Goal: Task Accomplishment & Management: Manage account settings

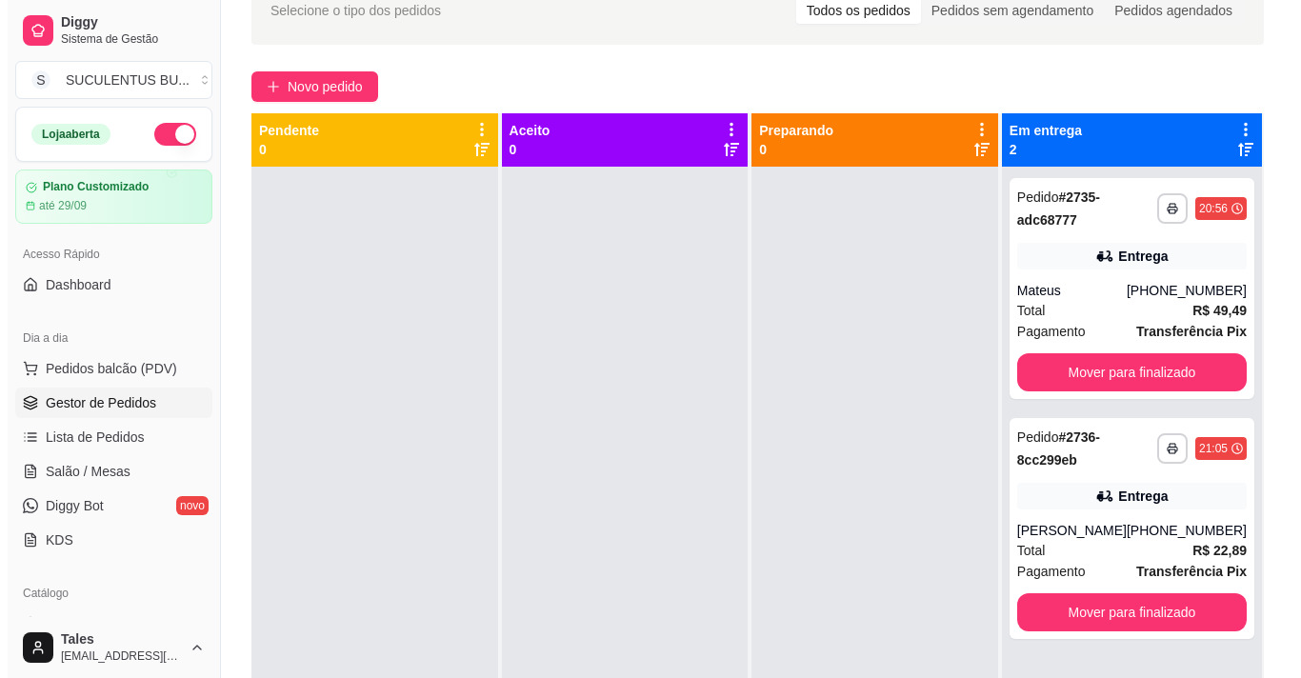
scroll to position [26, 0]
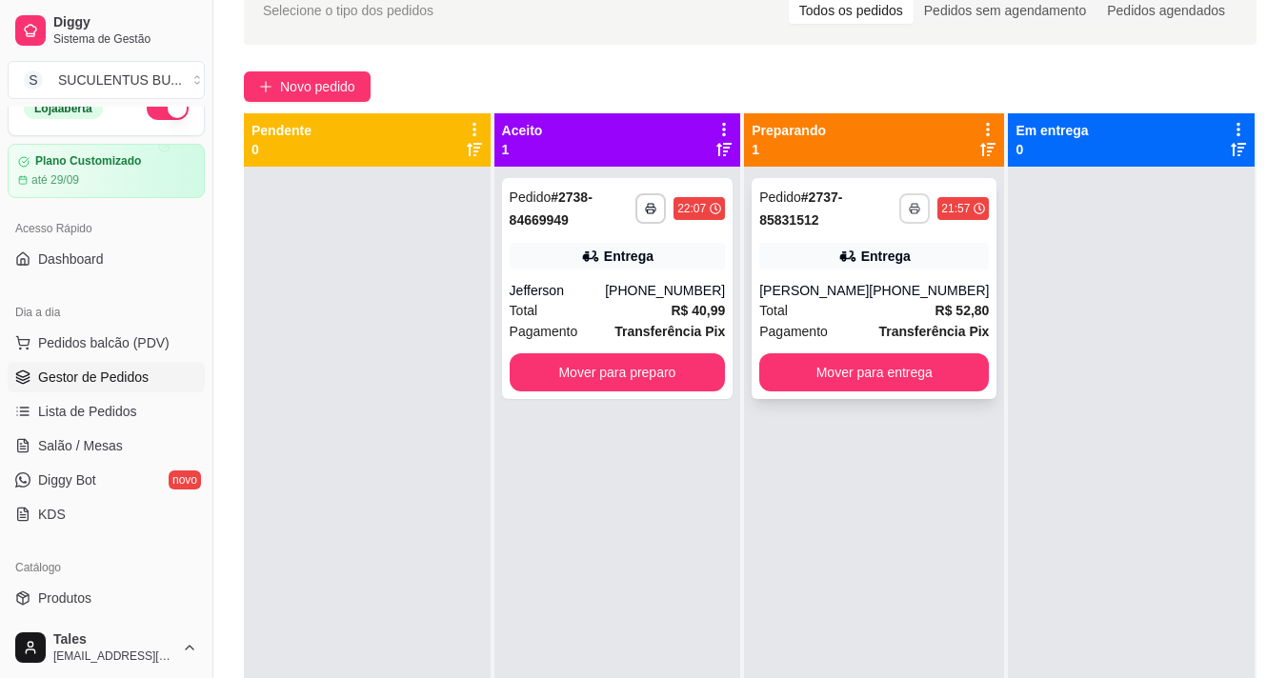
click at [909, 203] on icon "button" at bounding box center [914, 208] width 11 height 11
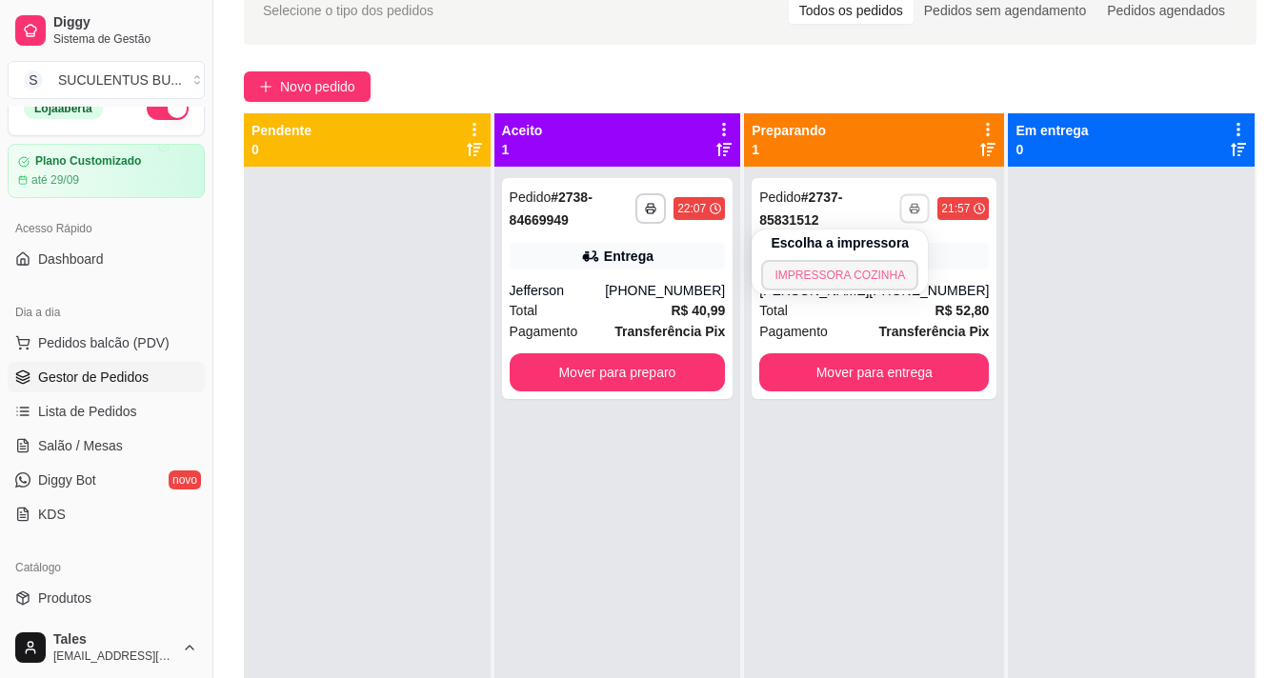
click at [821, 280] on button "IMPRESSORA COZINHA" at bounding box center [839, 275] width 157 height 30
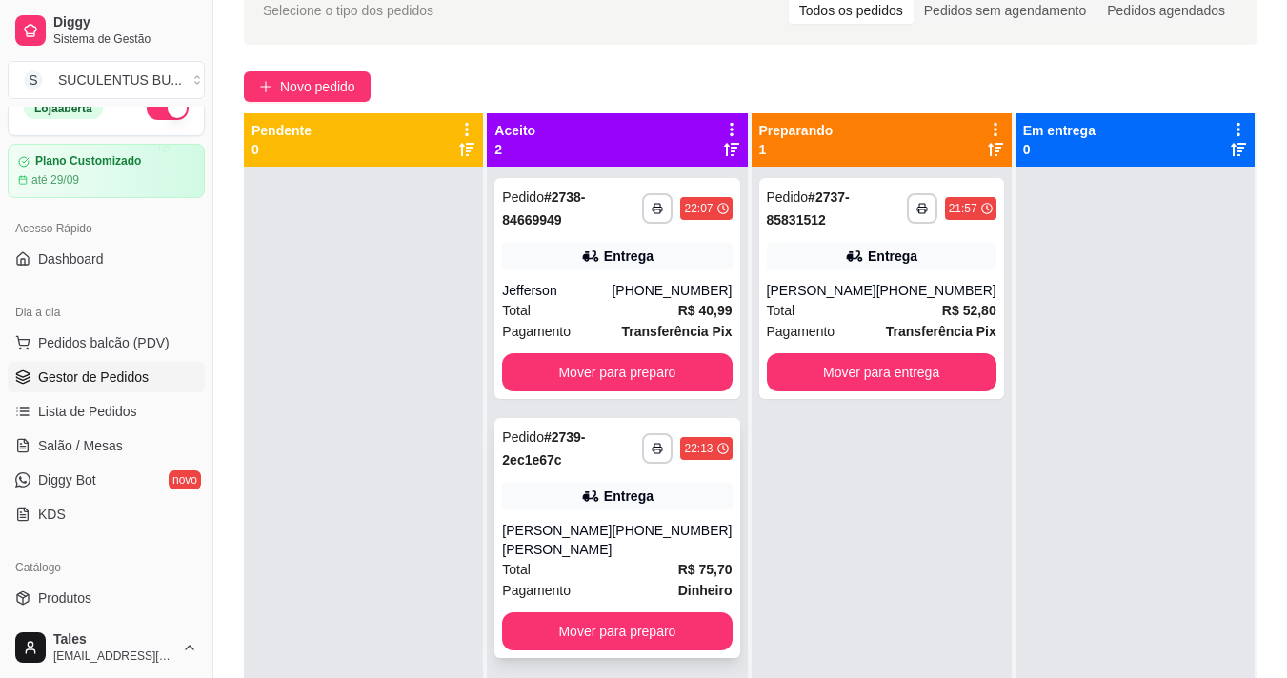
click at [669, 532] on div "[PHONE_NUMBER]" at bounding box center [672, 540] width 120 height 38
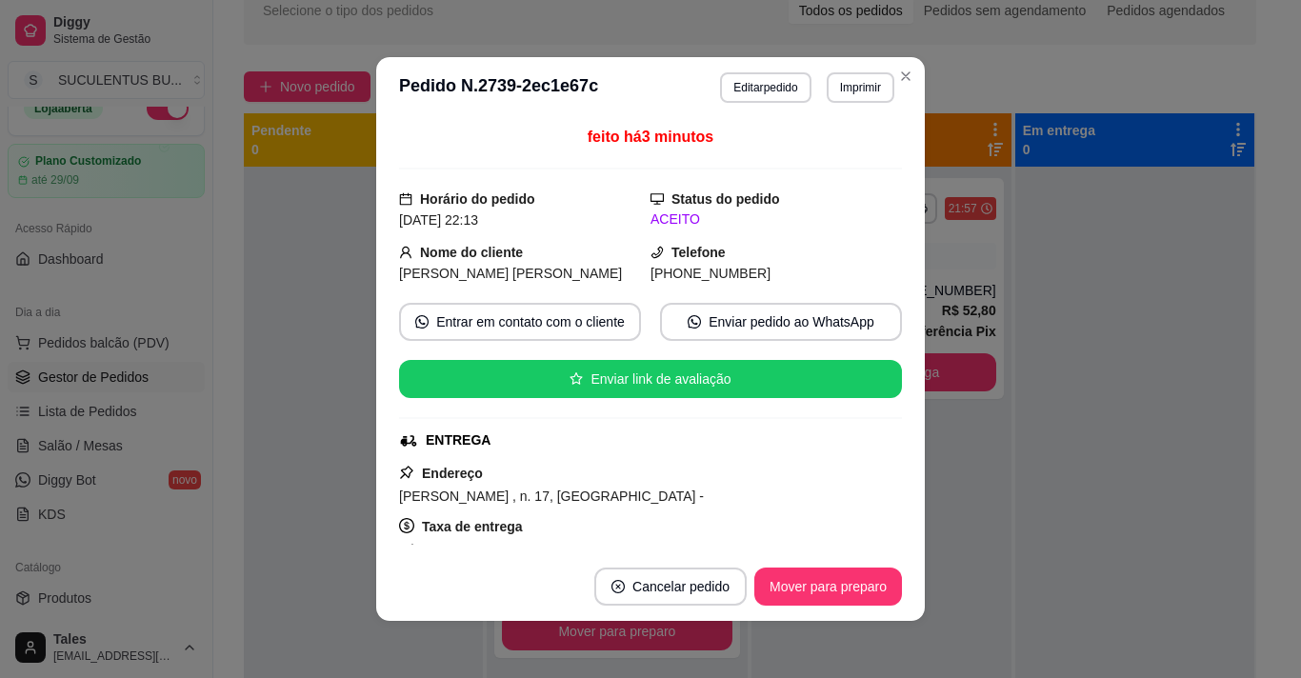
scroll to position [381, 0]
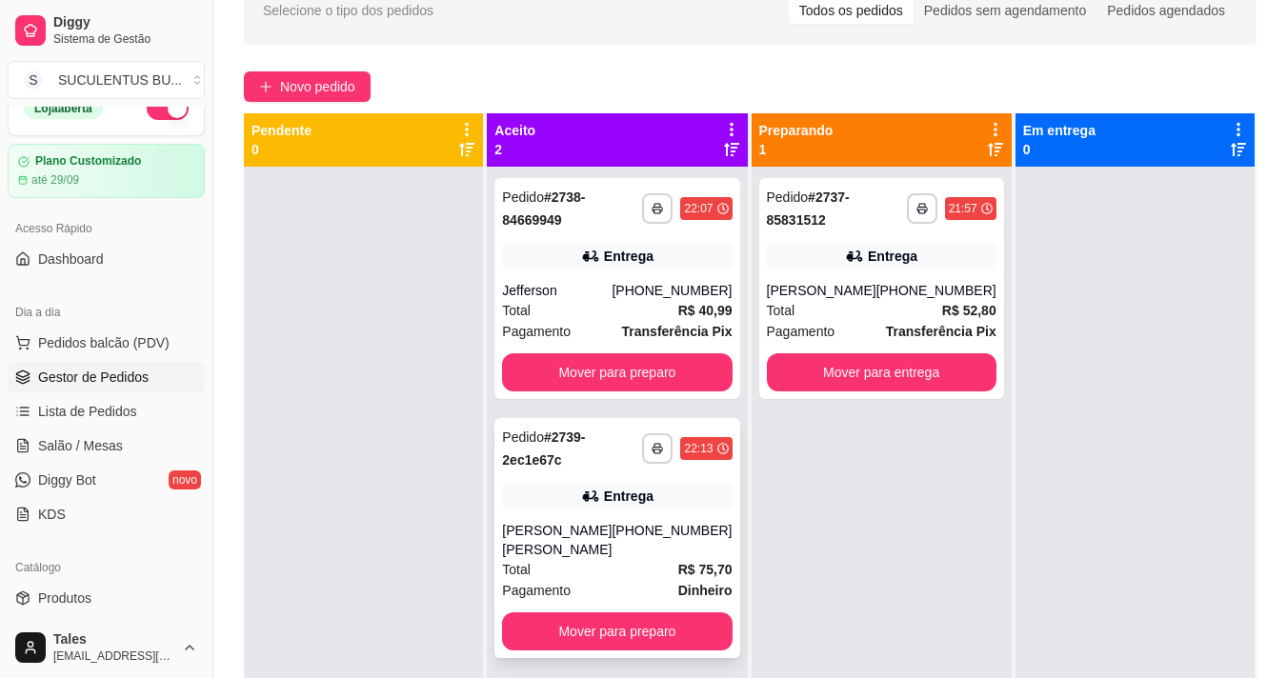
click at [612, 527] on div "[PERSON_NAME] [PERSON_NAME]" at bounding box center [557, 540] width 110 height 38
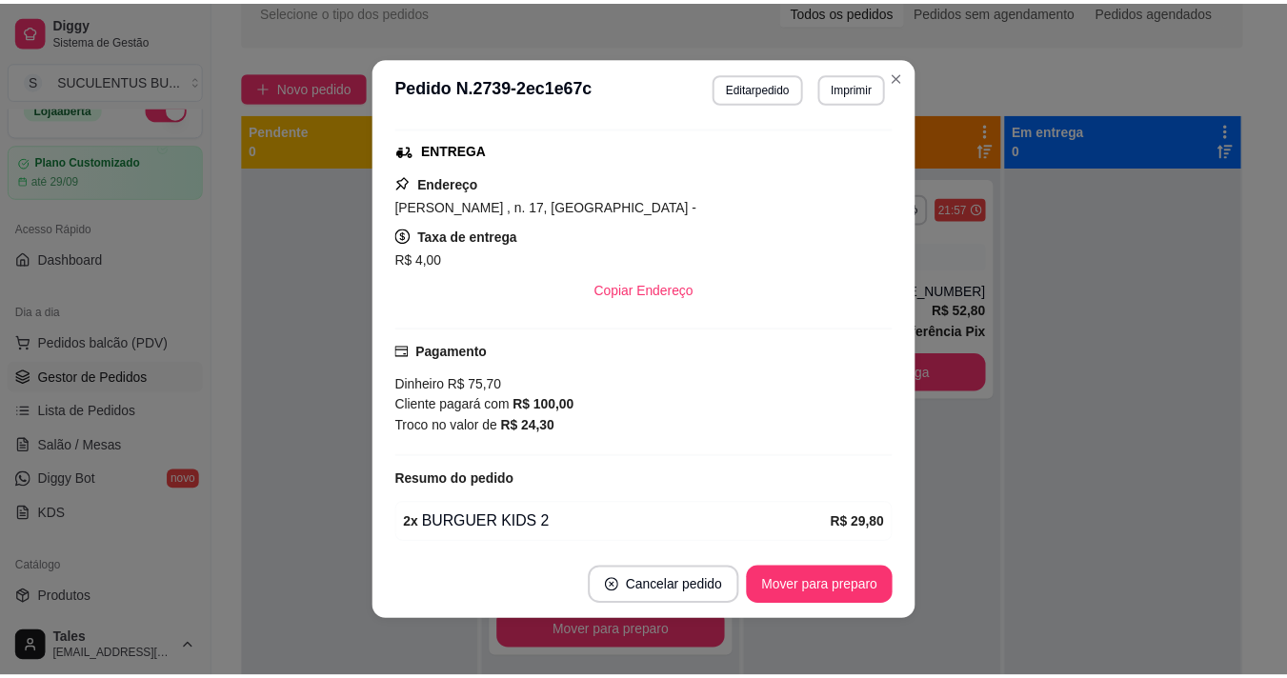
scroll to position [0, 0]
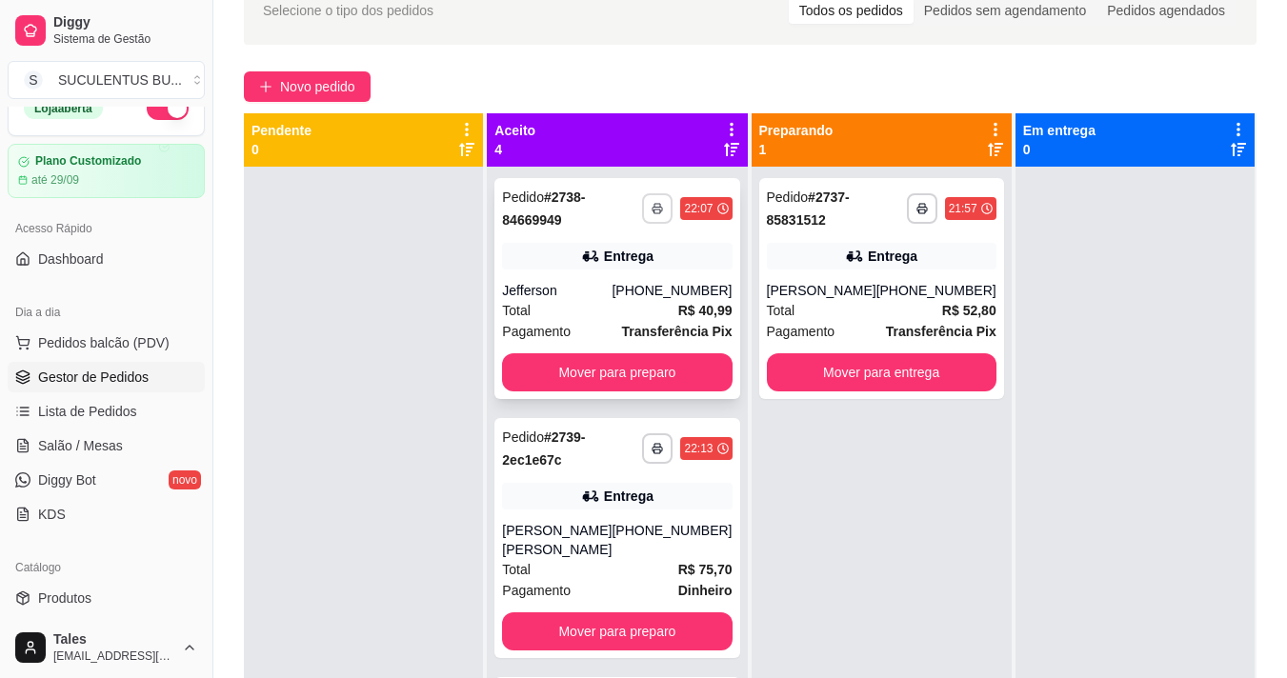
click at [642, 201] on button "button" at bounding box center [657, 208] width 30 height 30
click at [585, 275] on button "IMPRESSORA COZINHA" at bounding box center [575, 275] width 157 height 30
click at [676, 372] on button "Mover para preparo" at bounding box center [617, 372] width 230 height 38
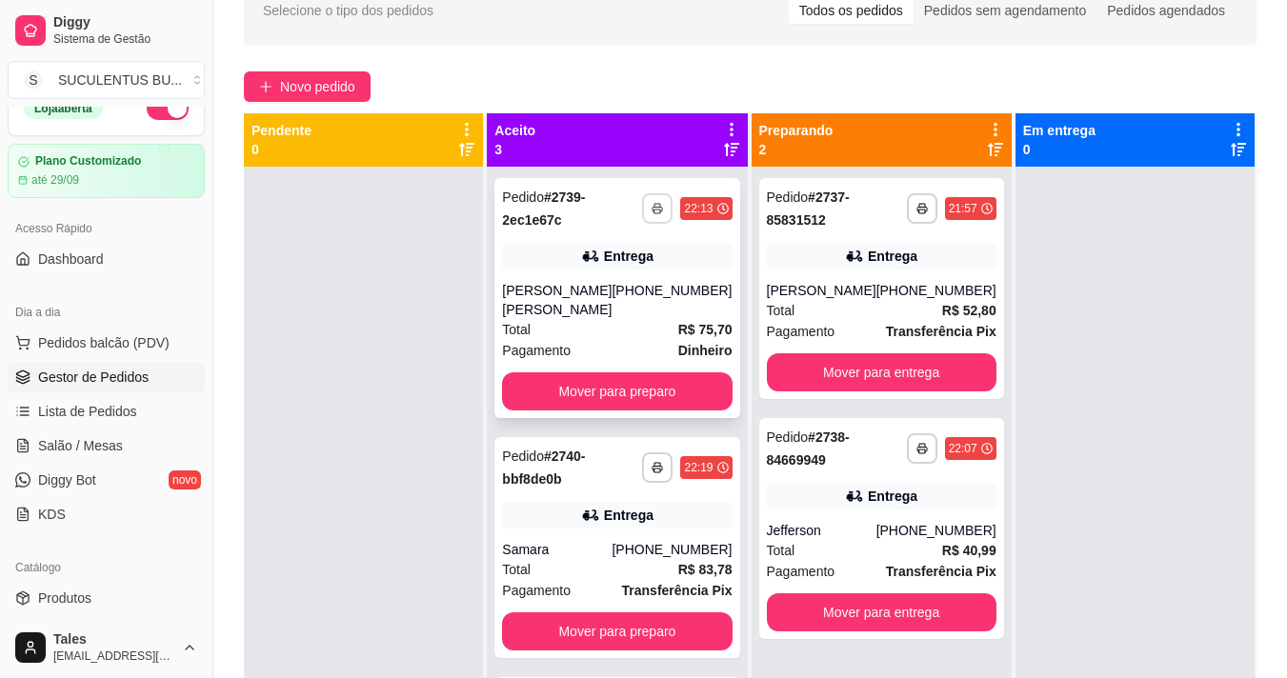
click at [652, 211] on icon "button" at bounding box center [657, 208] width 11 height 11
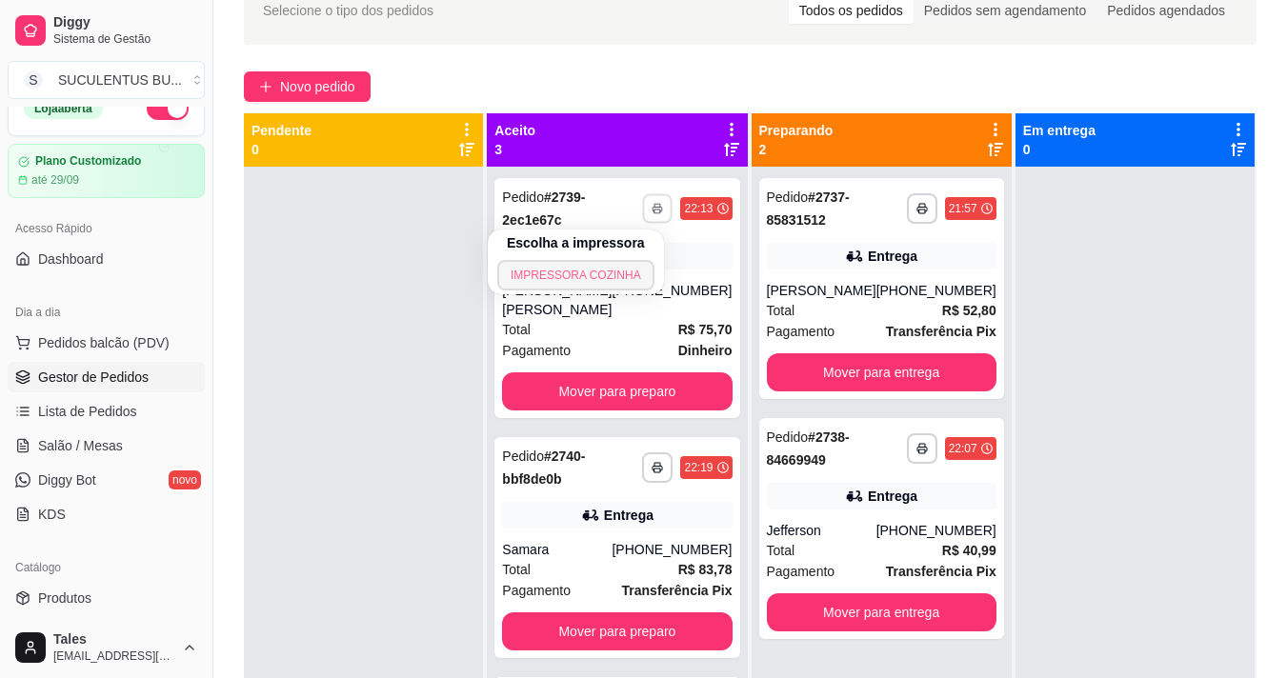
click at [613, 271] on button "IMPRESSORA COZINHA" at bounding box center [575, 275] width 157 height 30
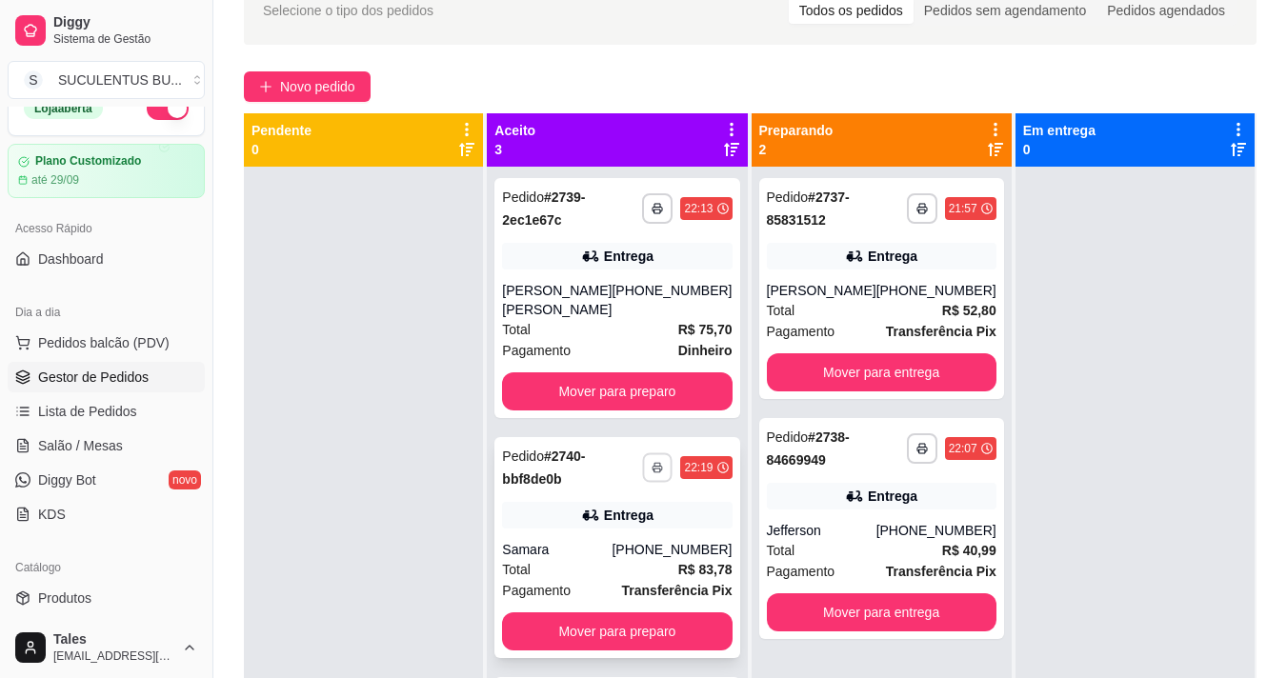
click at [653, 466] on icon "button" at bounding box center [658, 467] width 11 height 11
click at [603, 535] on button "IMPRESSORA COZINHA" at bounding box center [575, 534] width 157 height 30
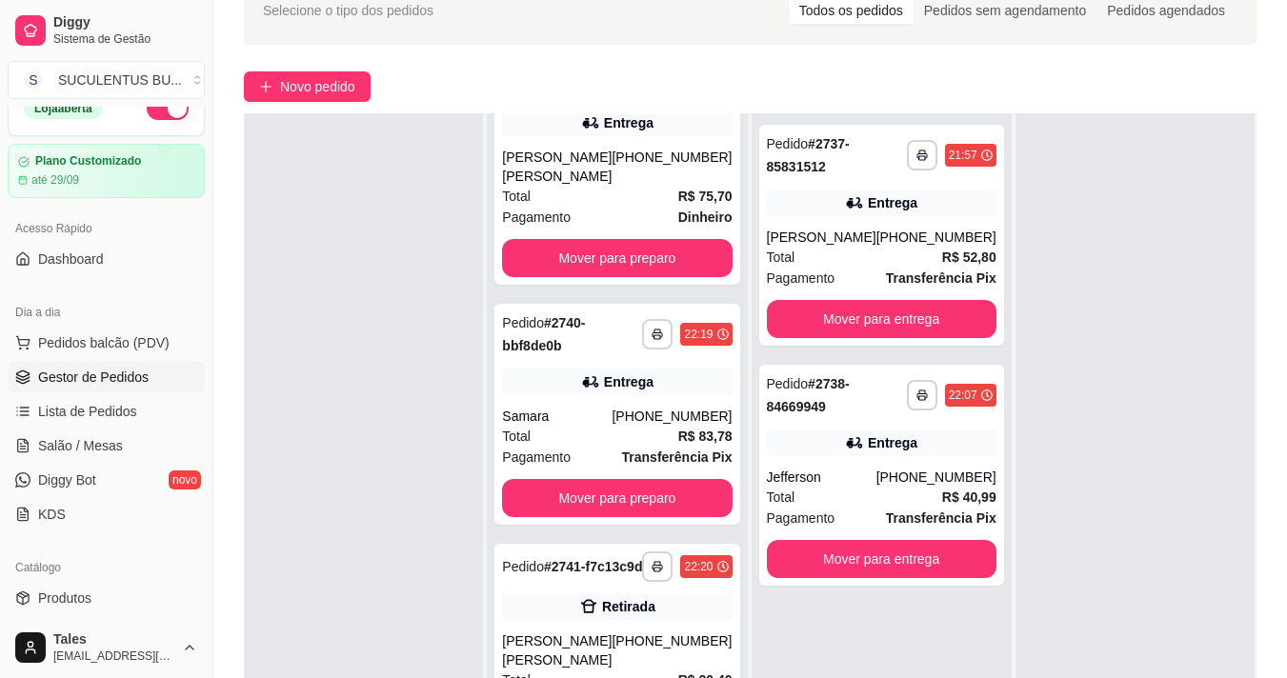
scroll to position [291, 0]
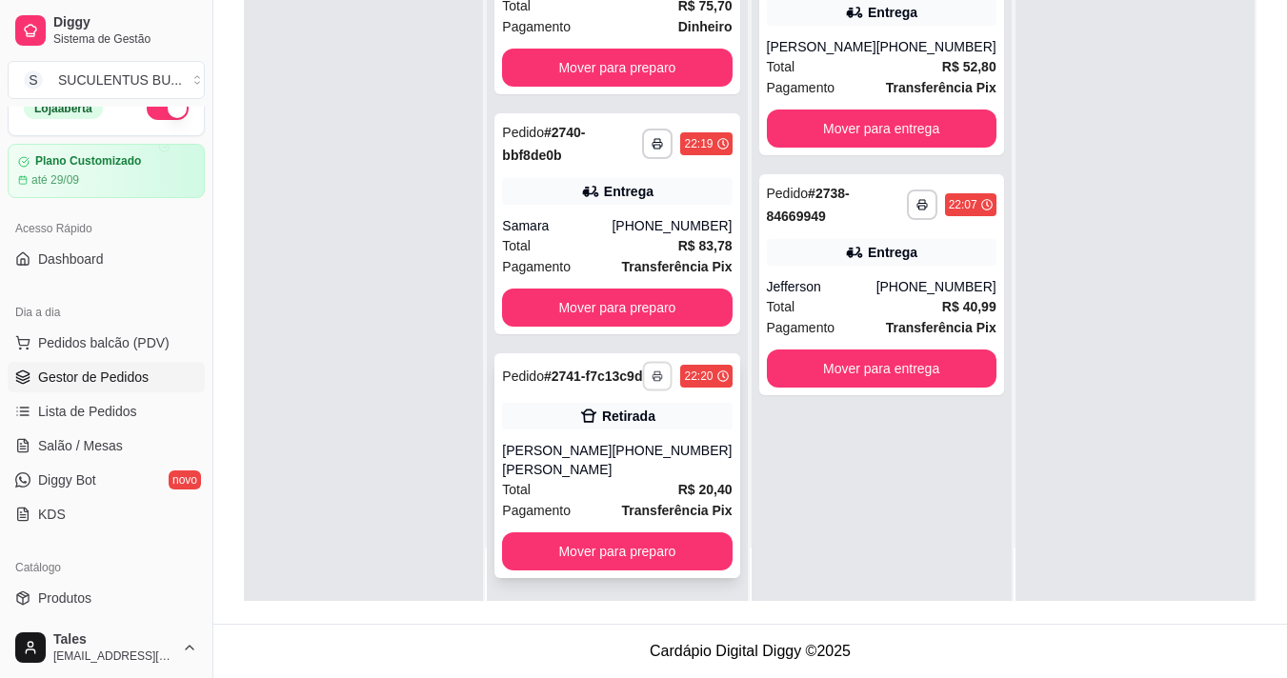
click at [645, 379] on button "button" at bounding box center [658, 376] width 30 height 30
click at [619, 443] on button "IMPRESSORA COZINHA" at bounding box center [575, 450] width 152 height 30
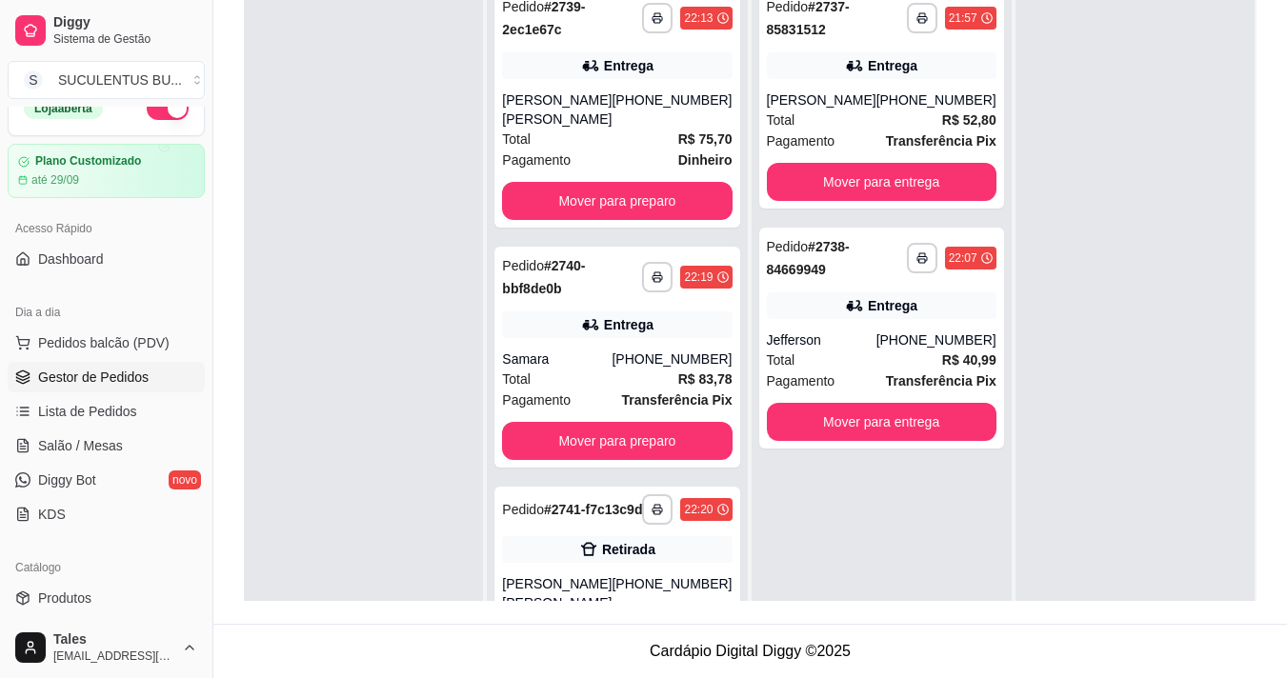
scroll to position [195, 0]
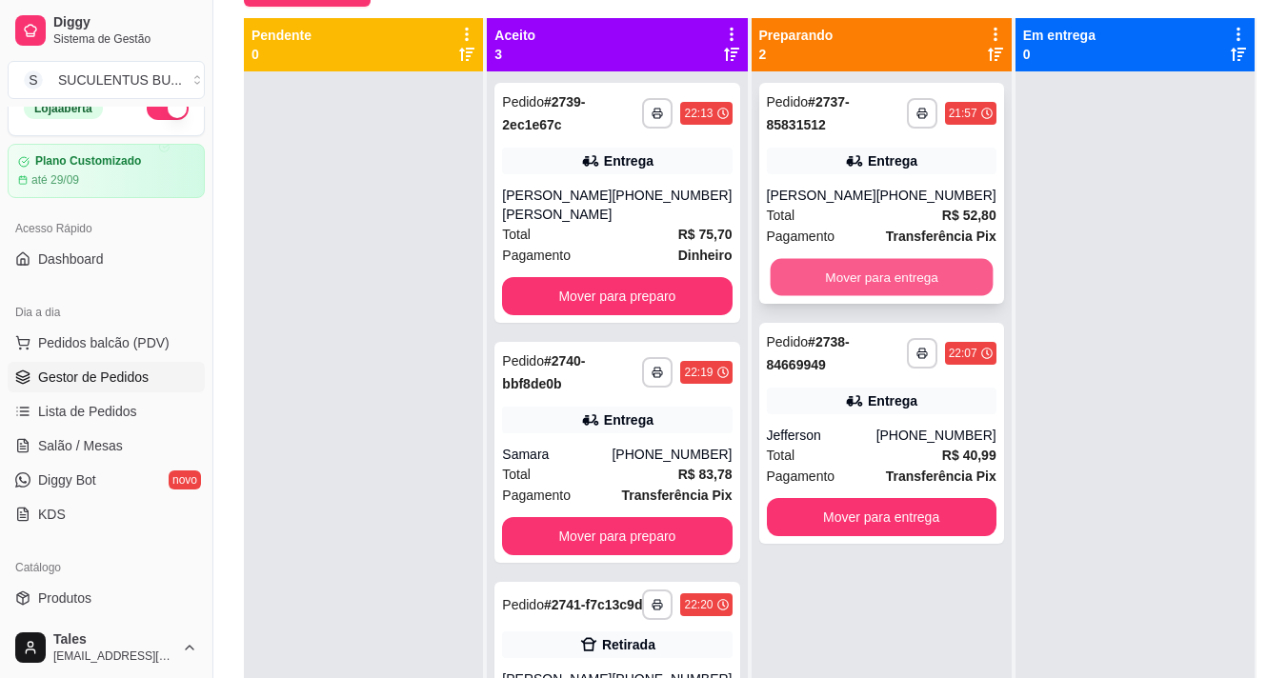
click at [831, 284] on button "Mover para entrega" at bounding box center [881, 277] width 223 height 37
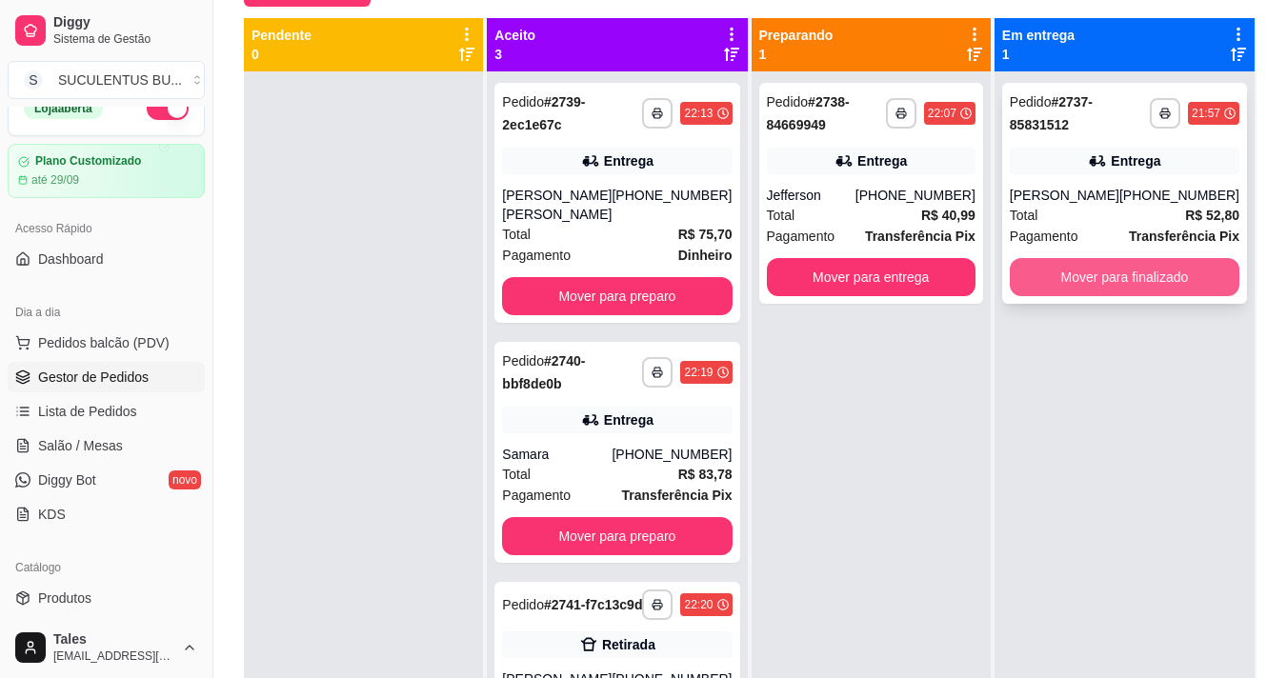
click at [1062, 271] on button "Mover para finalizado" at bounding box center [1125, 277] width 230 height 38
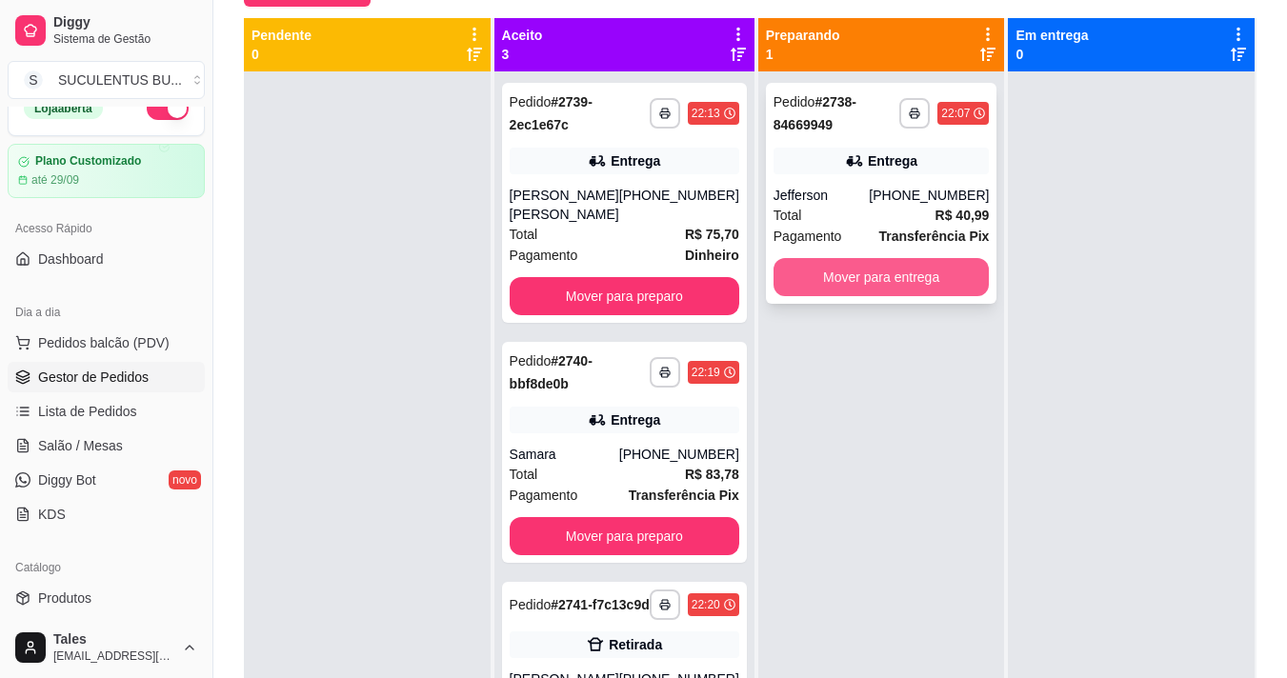
click at [882, 272] on button "Mover para entrega" at bounding box center [882, 277] width 216 height 38
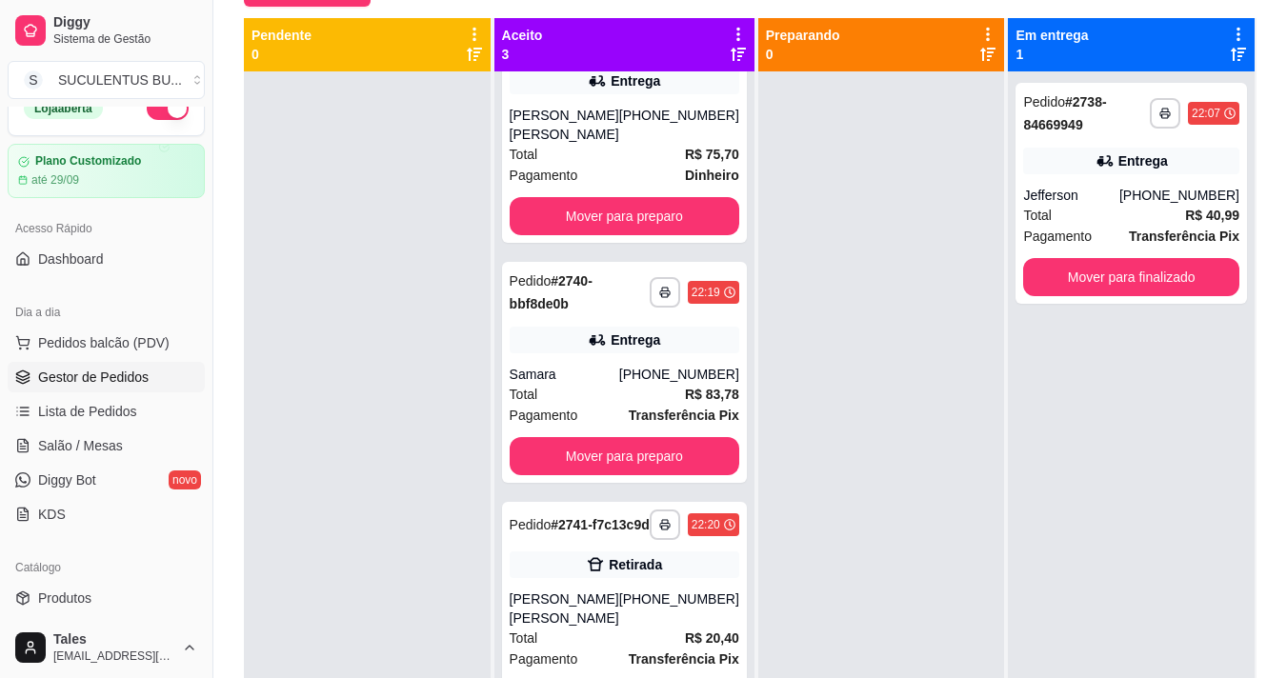
scroll to position [53, 0]
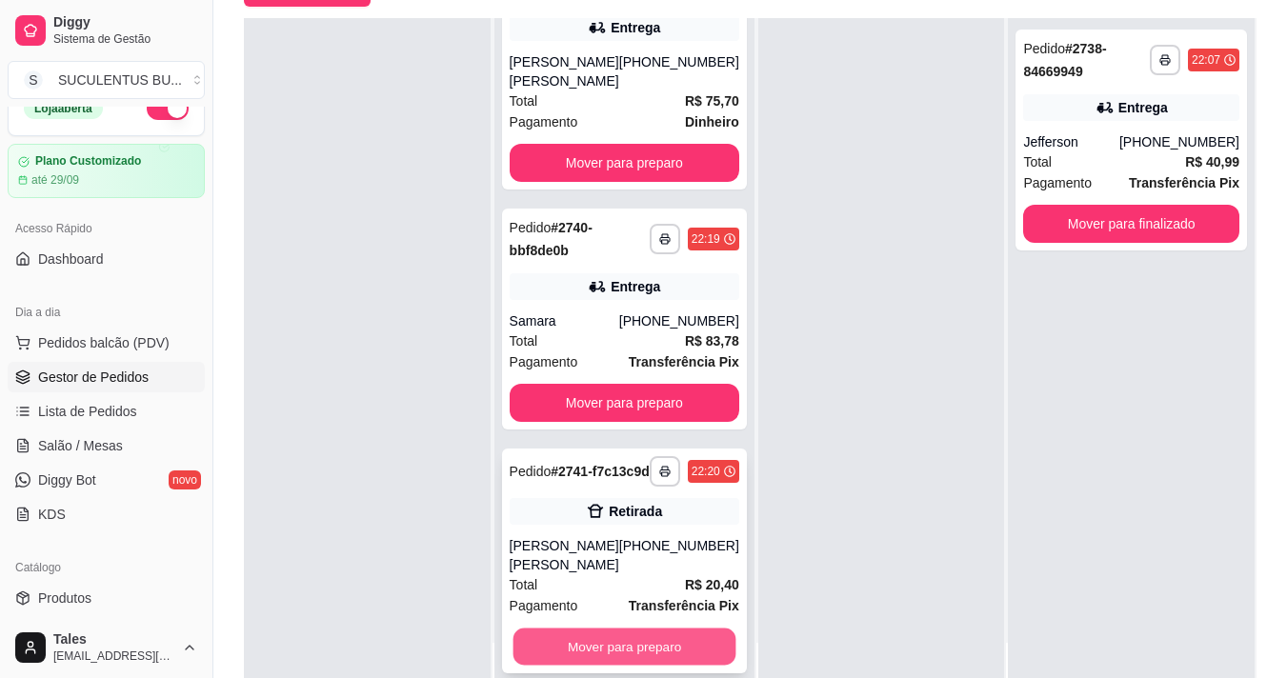
click at [615, 648] on button "Mover para preparo" at bounding box center [624, 647] width 223 height 37
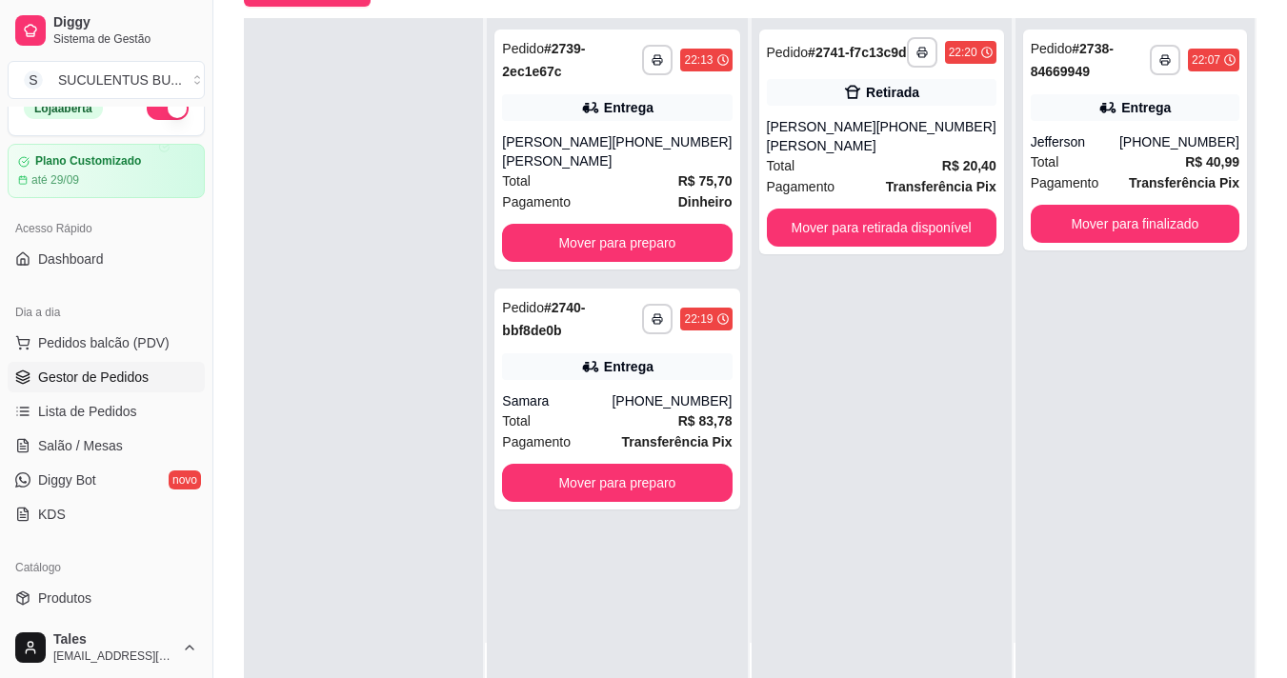
scroll to position [0, 0]
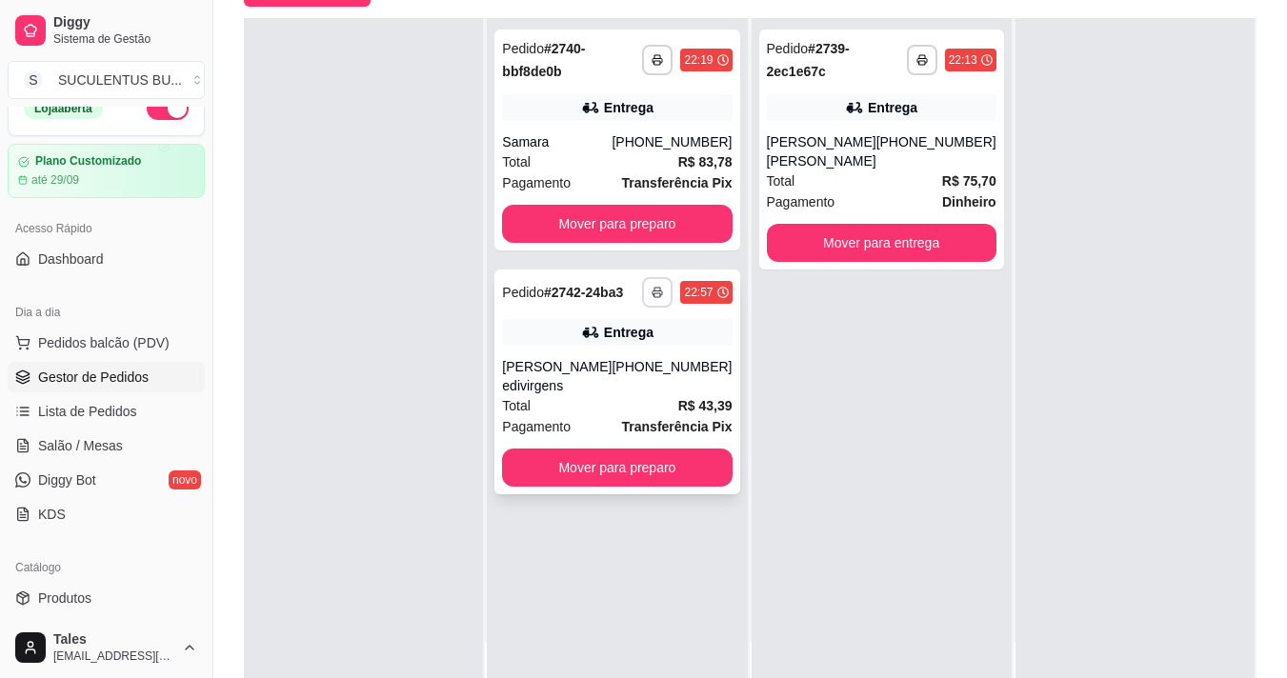
click at [654, 292] on icon "button" at bounding box center [658, 294] width 10 height 5
click at [616, 357] on button "IMPRESSORA COZINHA" at bounding box center [589, 359] width 152 height 30
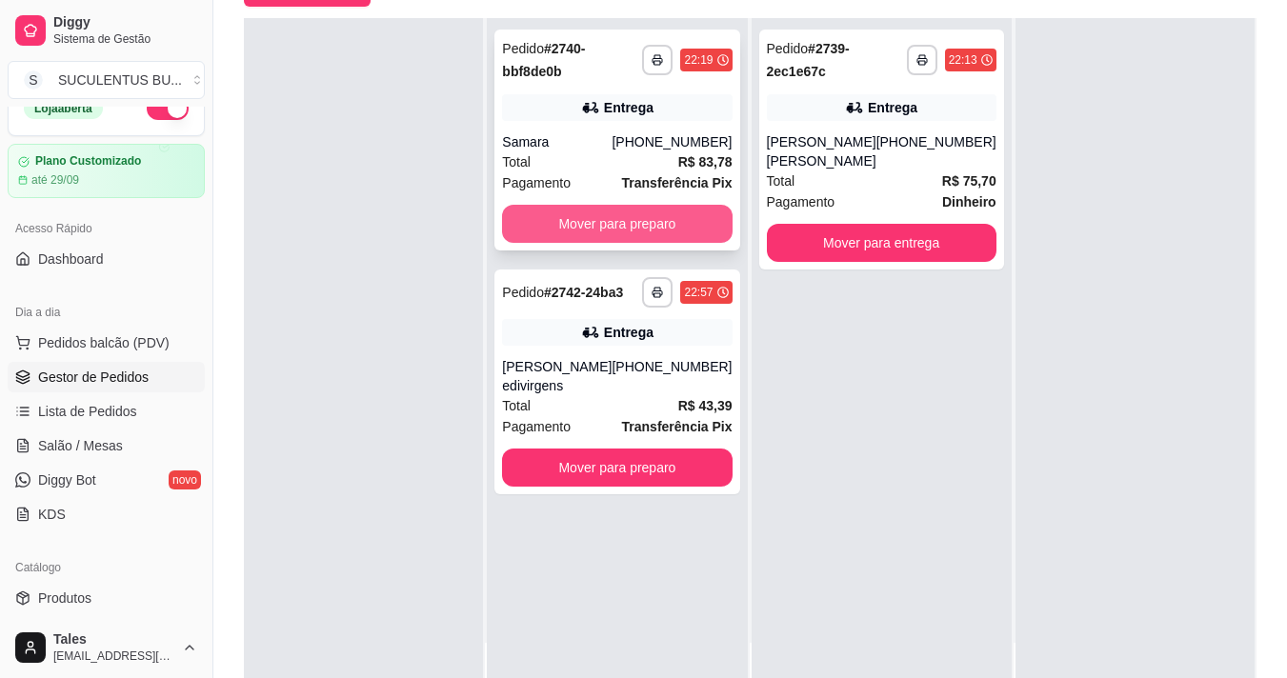
click at [588, 235] on button "Mover para preparo" at bounding box center [617, 224] width 230 height 38
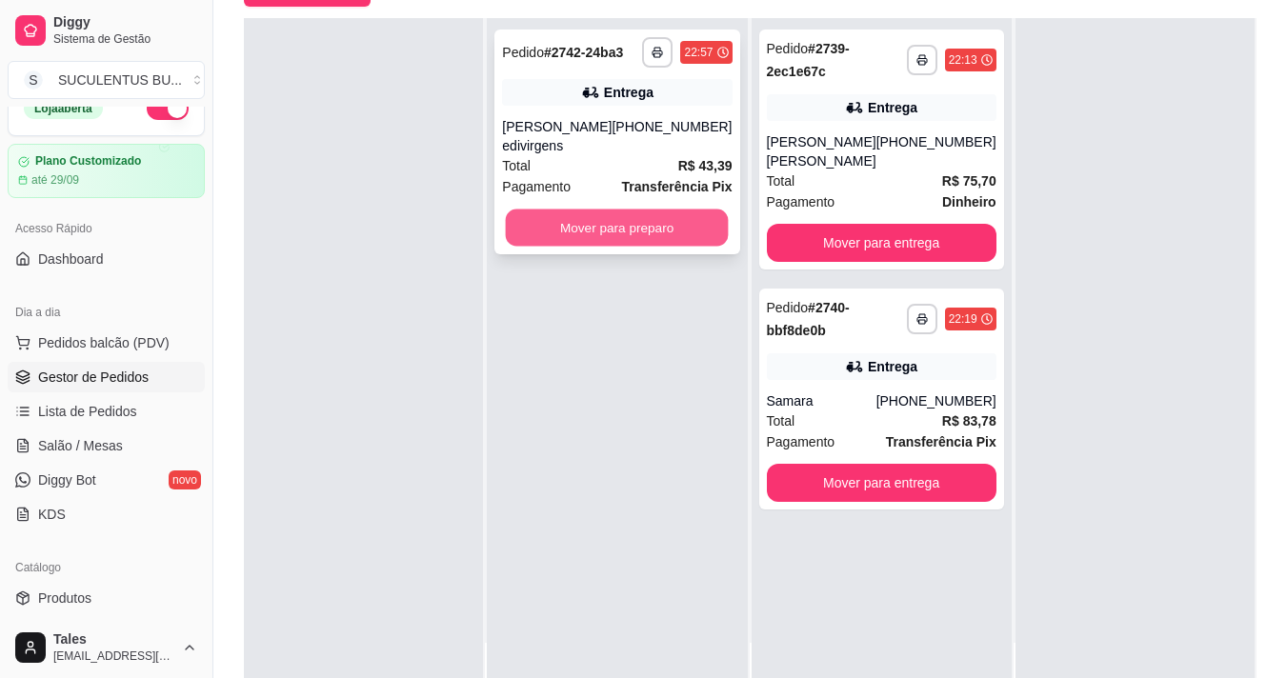
click at [657, 211] on button "Mover para preparo" at bounding box center [617, 228] width 223 height 37
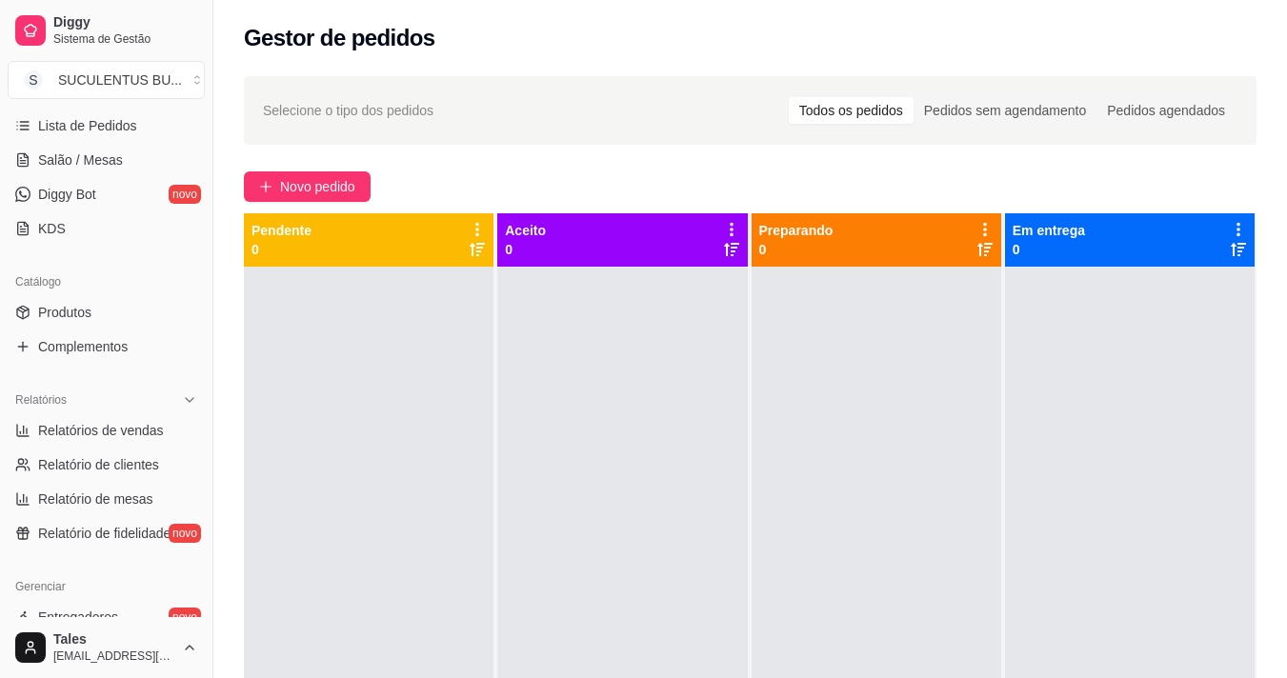
scroll to position [407, 0]
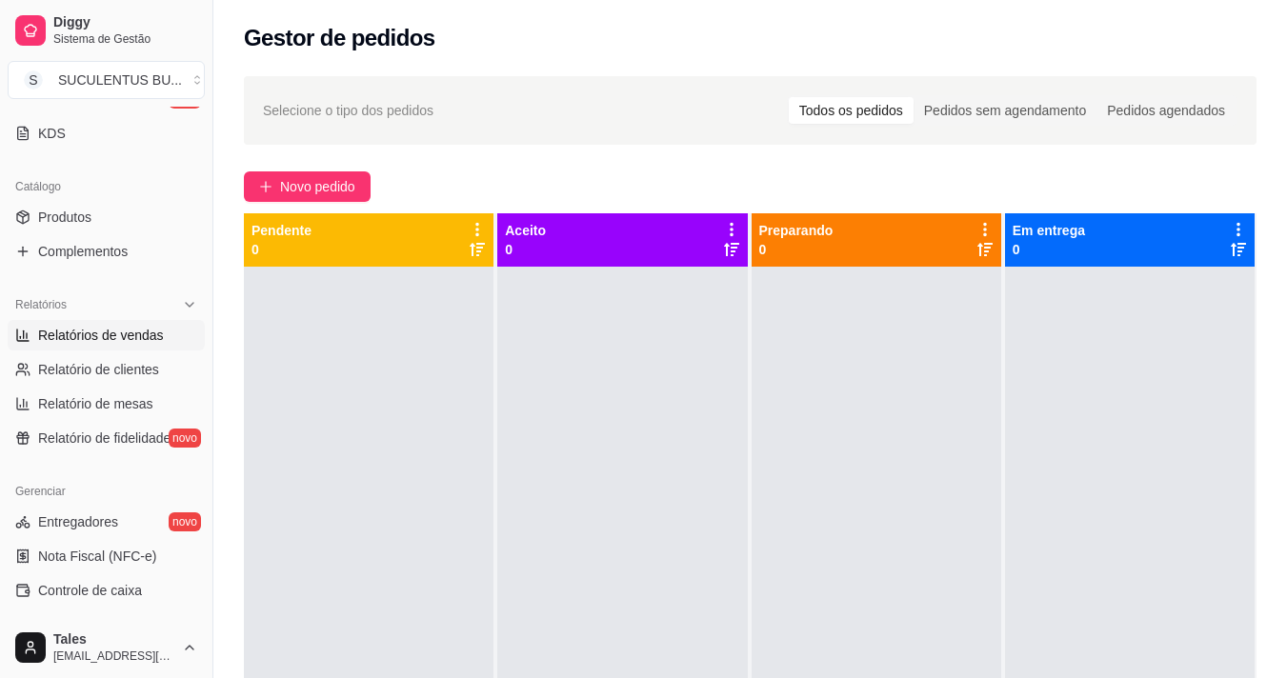
click at [152, 331] on span "Relatórios de vendas" at bounding box center [101, 335] width 126 height 19
select select "ALL"
select select "0"
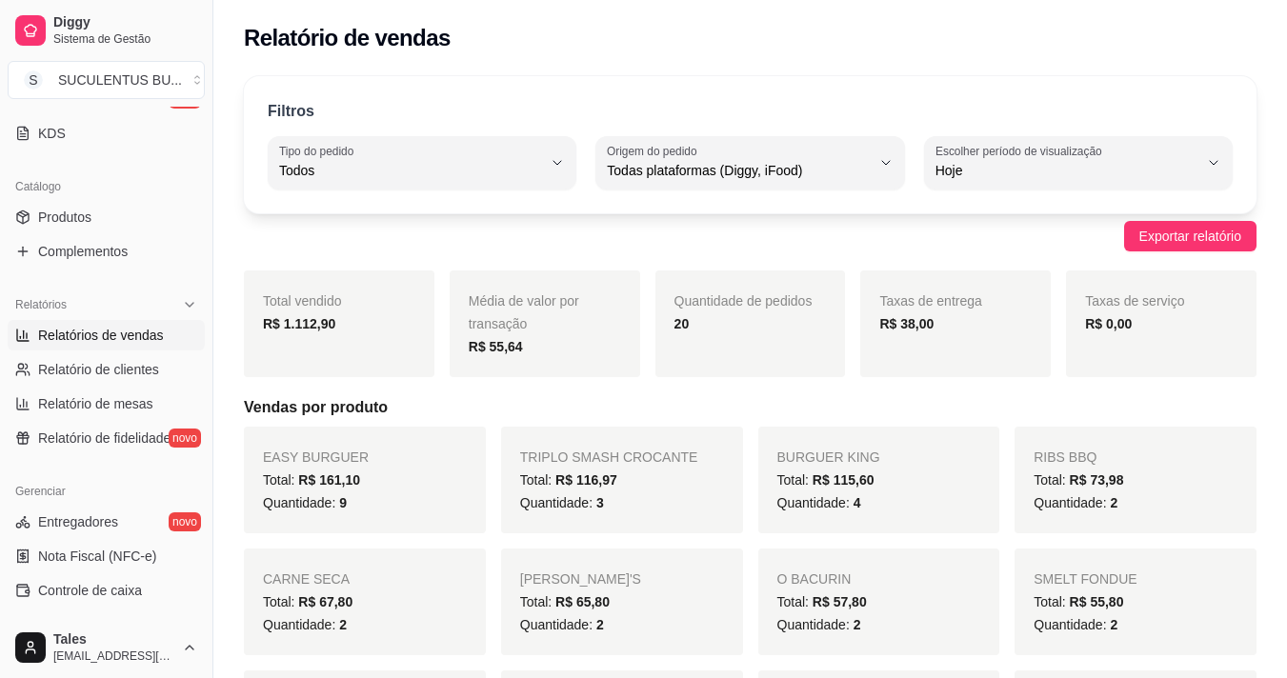
click at [362, 180] on div "Todos" at bounding box center [410, 163] width 263 height 38
click at [356, 250] on span "Entrega" at bounding box center [413, 247] width 249 height 18
type input "DELIVERY"
select select "DELIVERY"
click at [123, 341] on span "Relatórios de vendas" at bounding box center [101, 335] width 126 height 19
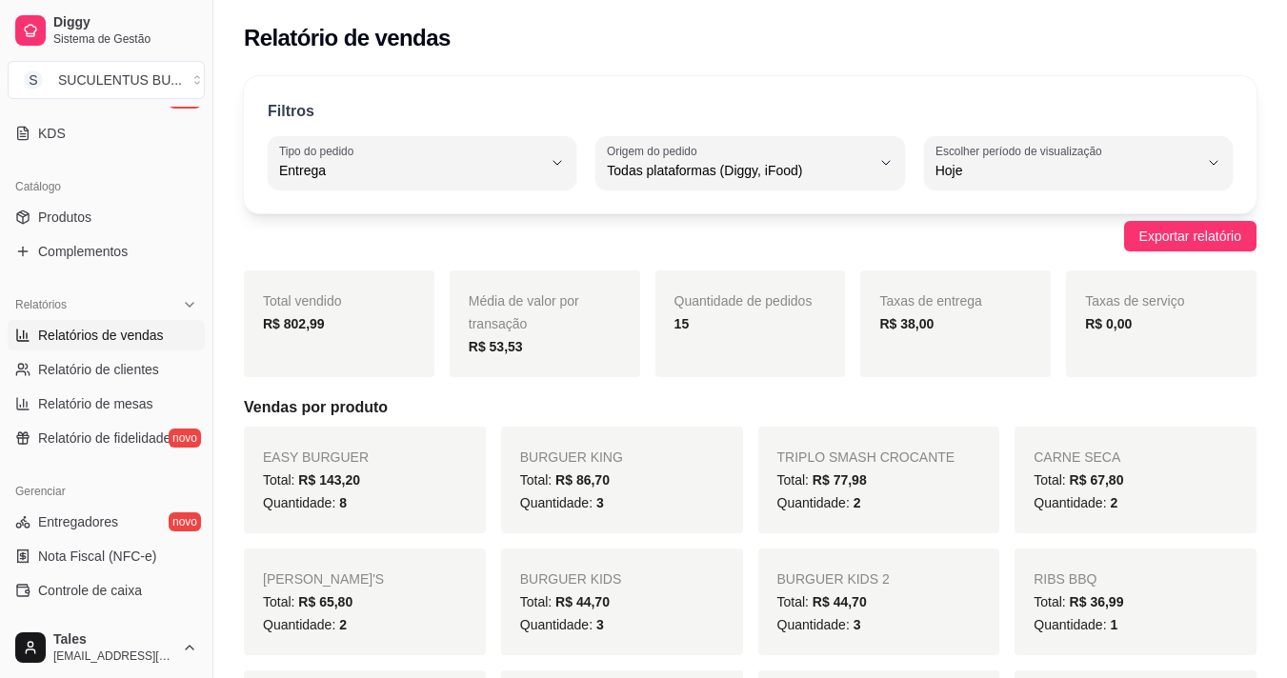
click at [123, 341] on span "Relatórios de vendas" at bounding box center [101, 335] width 126 height 19
click at [114, 368] on span "Relatório de clientes" at bounding box center [98, 369] width 121 height 19
select select "30"
select select "HIGHEST_TOTAL_SPENT_WITH_ORDERS"
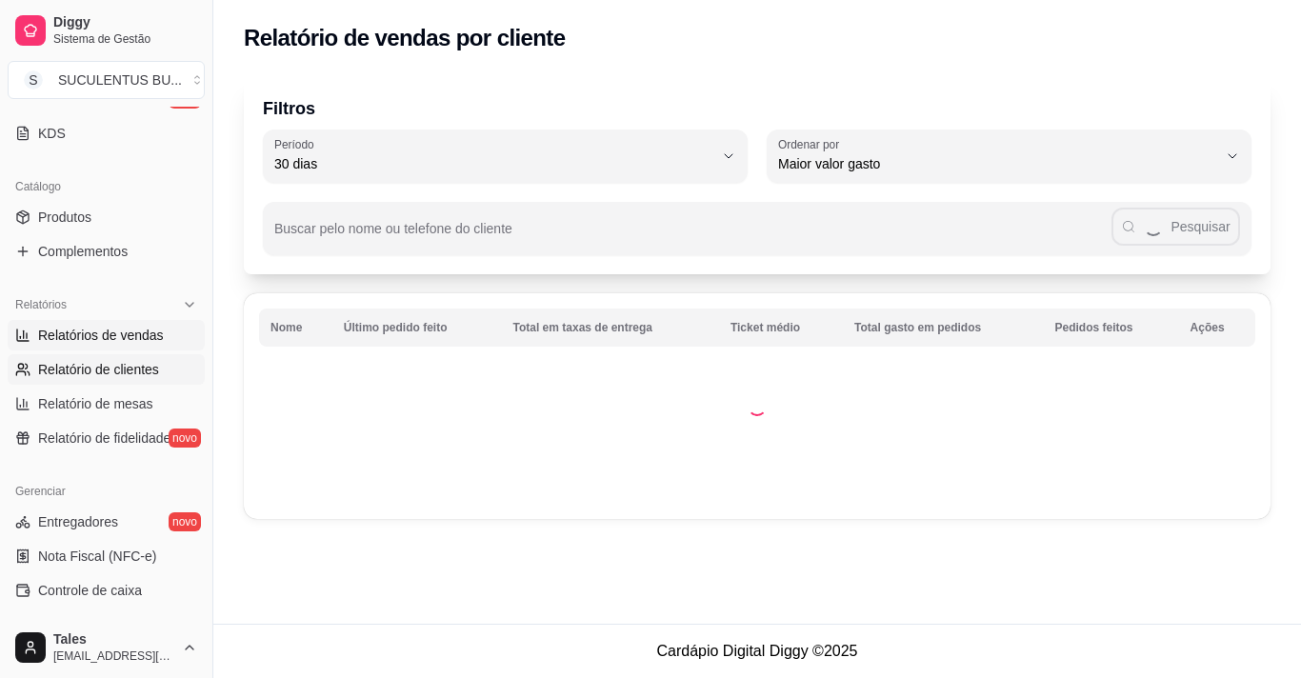
click at [124, 329] on span "Relatórios de vendas" at bounding box center [101, 335] width 126 height 19
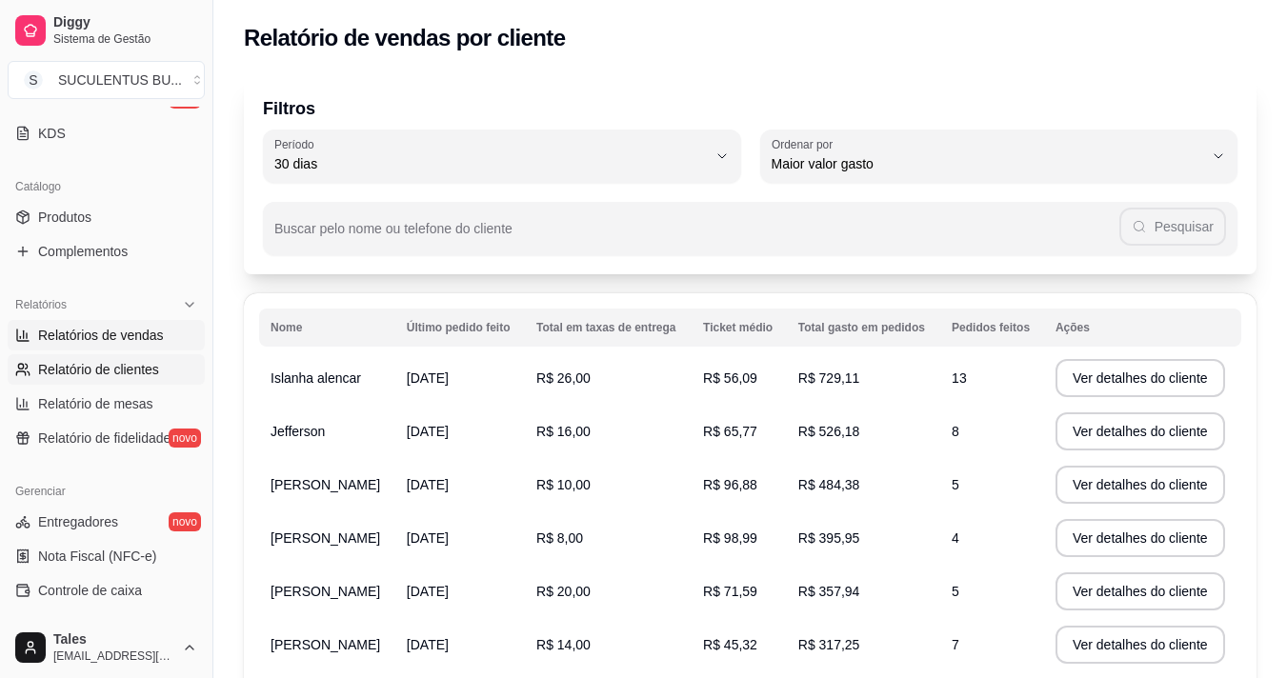
select select "ALL"
select select "0"
